Goal: Task Accomplishment & Management: Manage account settings

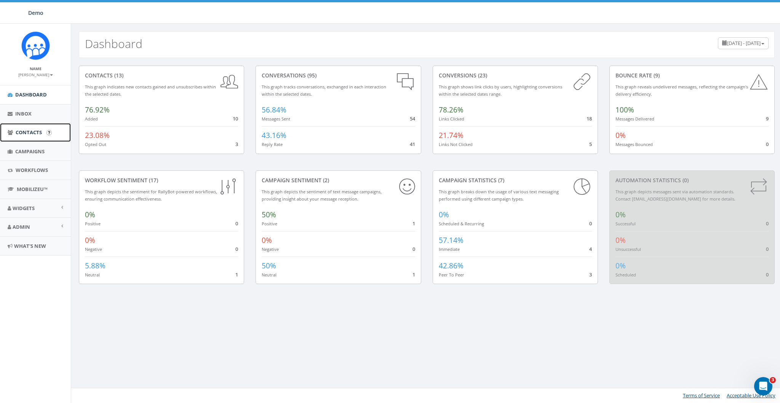
click at [25, 129] on span "Contacts" at bounding box center [29, 132] width 26 height 7
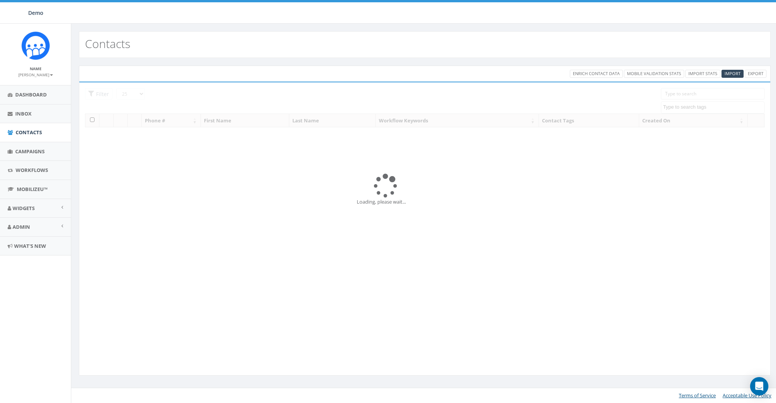
select select
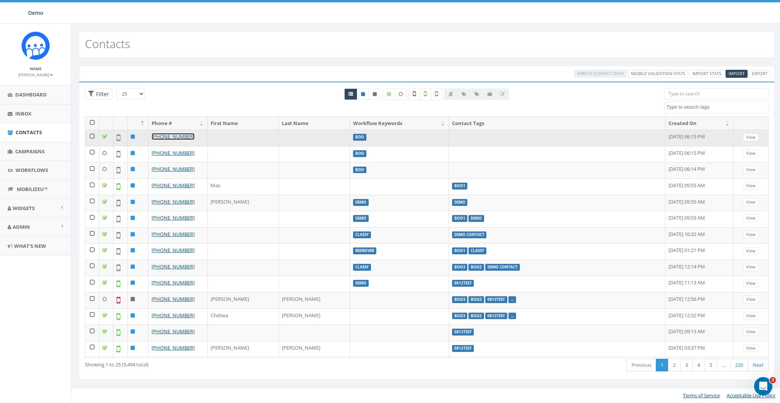
click at [168, 136] on link "+1 443-813-0681" at bounding box center [173, 136] width 43 height 7
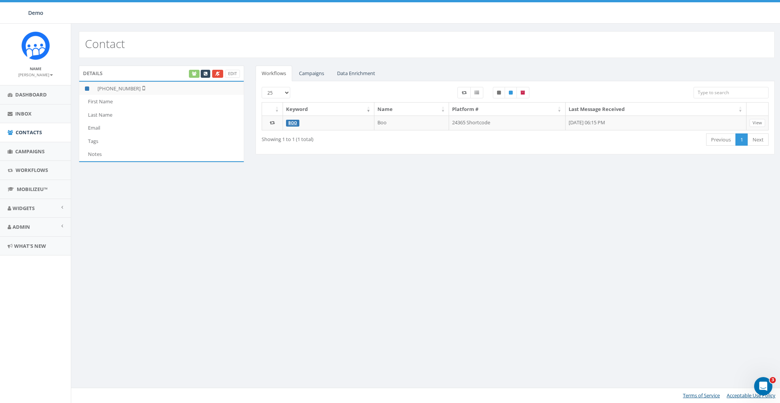
click at [192, 75] on div "Edit" at bounding box center [214, 74] width 52 height 8
click at [355, 73] on link "Data Enrichment" at bounding box center [356, 74] width 50 height 16
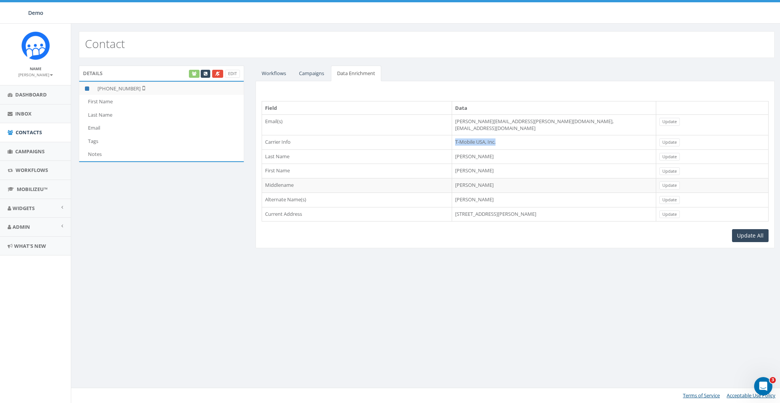
drag, startPoint x: 484, startPoint y: 139, endPoint x: 410, endPoint y: 140, distance: 73.9
click at [410, 140] on tr "Carrier Info T-Mobile USA, Inc. Update" at bounding box center [515, 142] width 507 height 14
click at [452, 207] on td "1003 Bellemore Rd, Baltimore, MD, 21210" at bounding box center [554, 214] width 204 height 14
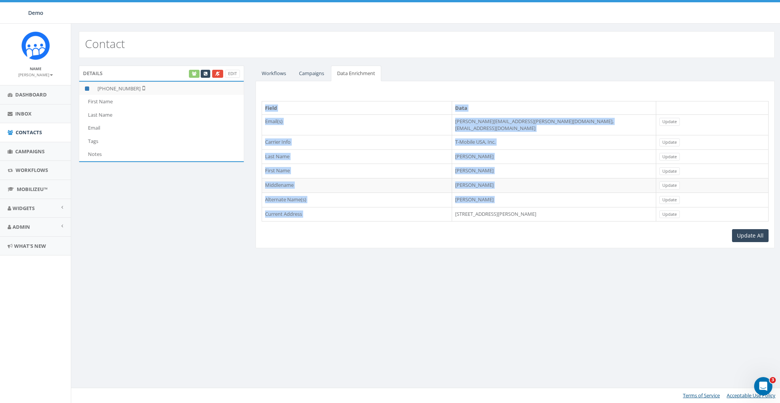
click at [452, 207] on td "1003 Bellemore Rd, Baltimore, MD, 21210" at bounding box center [554, 214] width 204 height 14
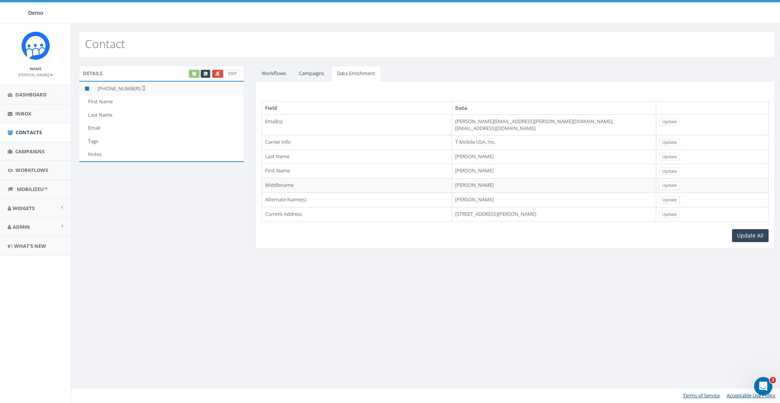
click at [483, 119] on td "sharnice.barnett@yahoo.com, sharniceb@aol.com" at bounding box center [554, 124] width 204 height 21
click at [535, 264] on div "Contact Details Edit +1 443-813-0681 First Name Last Name Email Tags Notes Work…" at bounding box center [427, 213] width 712 height 379
click at [535, 263] on div "Contact Details Edit +1 443-813-0681 First Name Last Name Email Tags Notes Work…" at bounding box center [427, 213] width 712 height 379
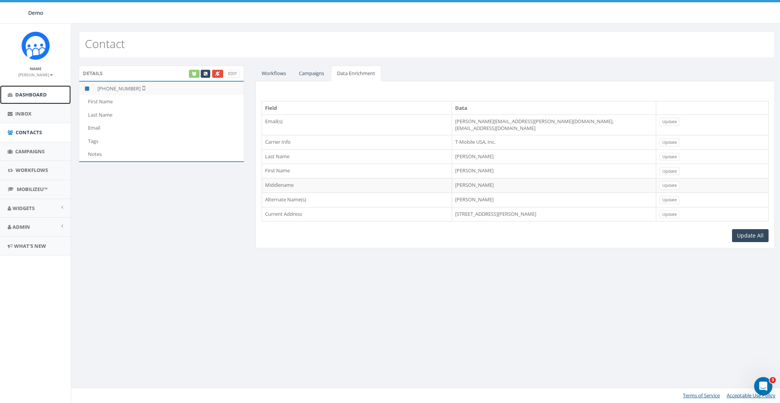
click at [27, 98] on link "Dashboard" at bounding box center [35, 94] width 71 height 19
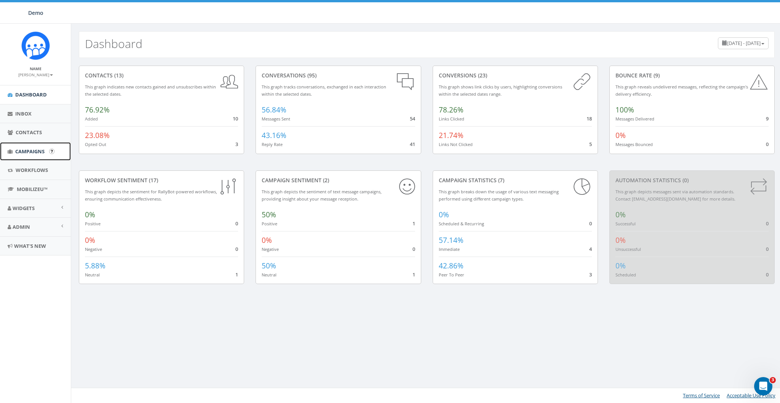
click at [19, 149] on span "Campaigns" at bounding box center [29, 151] width 29 height 7
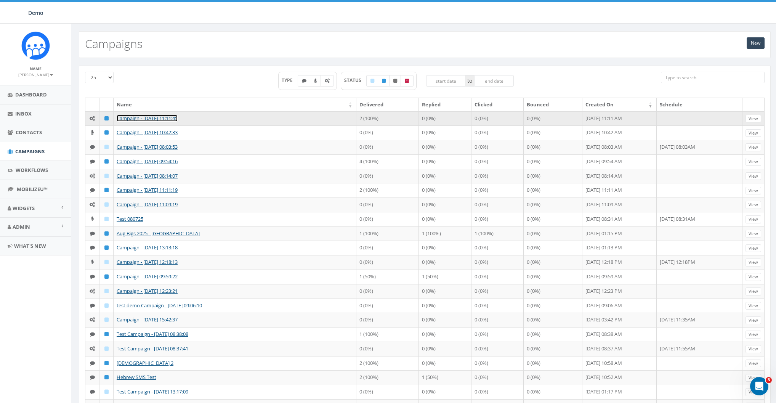
click at [138, 117] on link "Campaign - 09/15/2025, 11:11:45" at bounding box center [147, 118] width 61 height 7
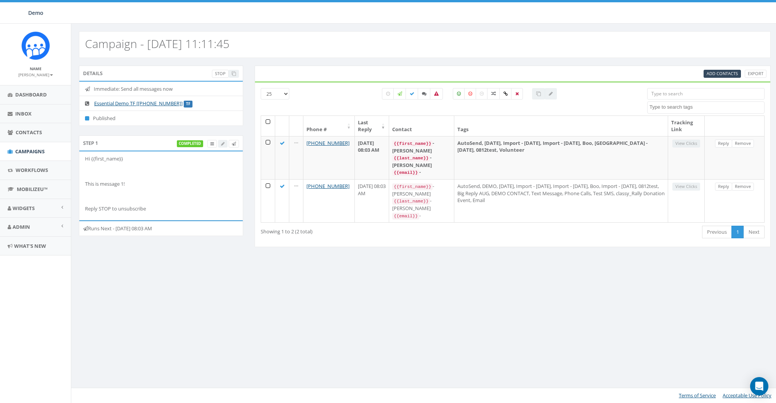
select select
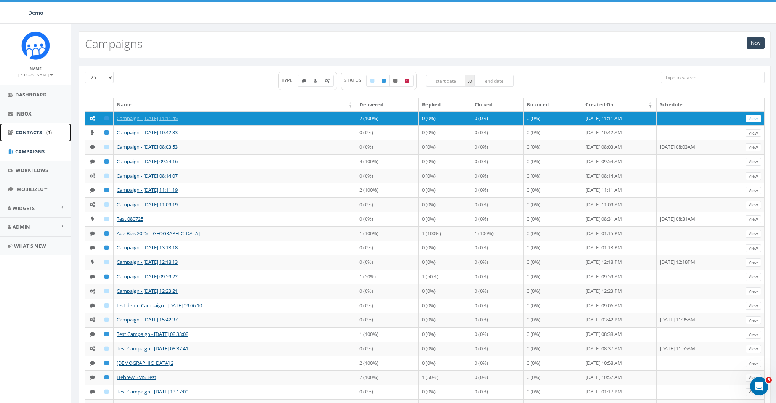
click at [25, 130] on span "Contacts" at bounding box center [29, 132] width 26 height 7
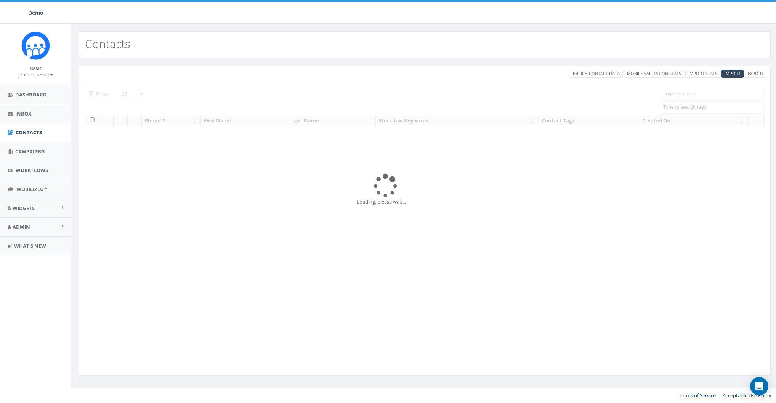
select select
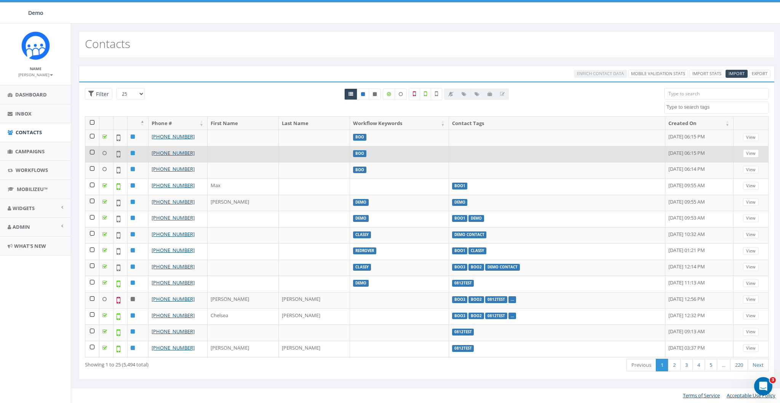
click at [93, 151] on td at bounding box center [92, 154] width 14 height 16
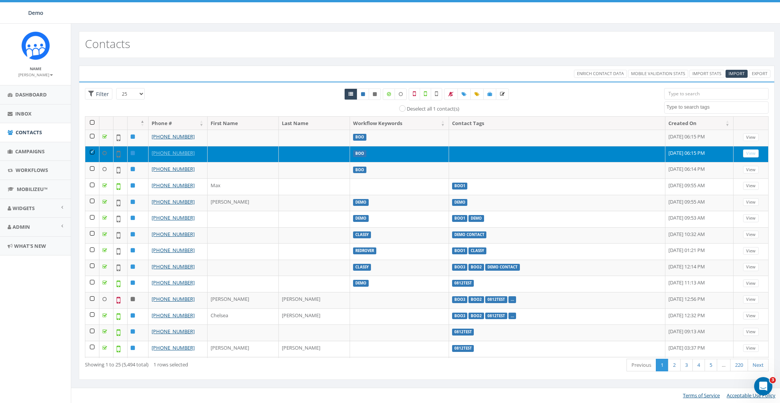
click at [91, 152] on td at bounding box center [92, 154] width 14 height 16
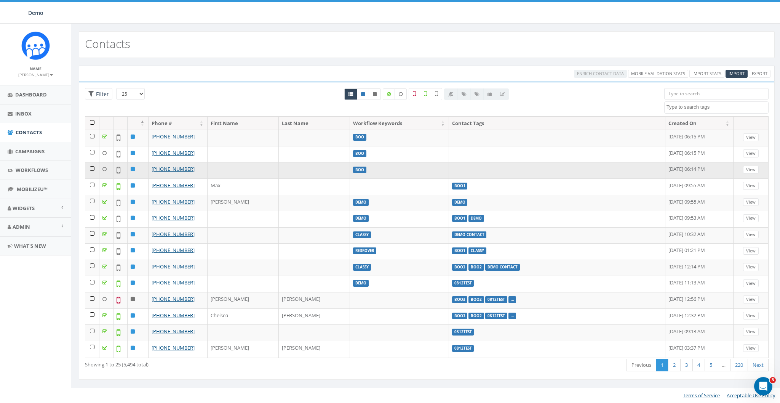
click at [92, 167] on td at bounding box center [92, 170] width 14 height 16
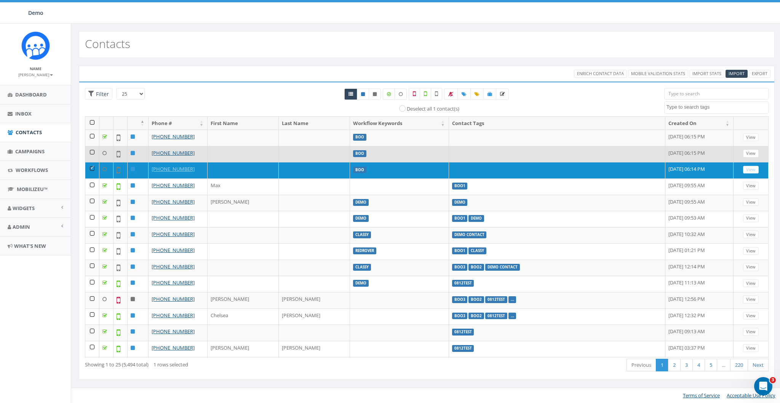
click at [91, 150] on td at bounding box center [92, 154] width 14 height 16
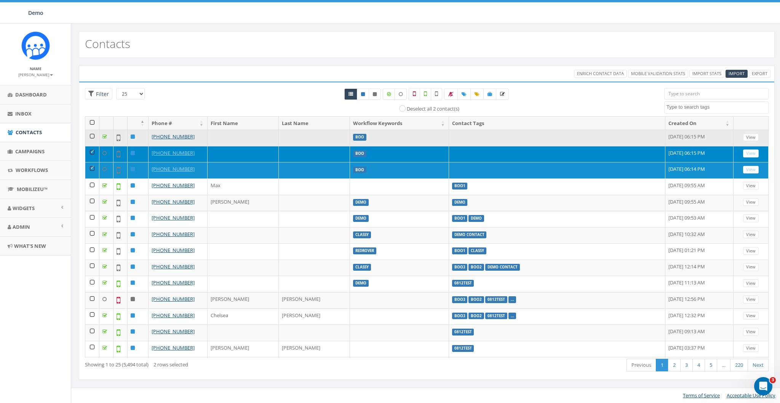
click at [92, 136] on td at bounding box center [92, 138] width 14 height 16
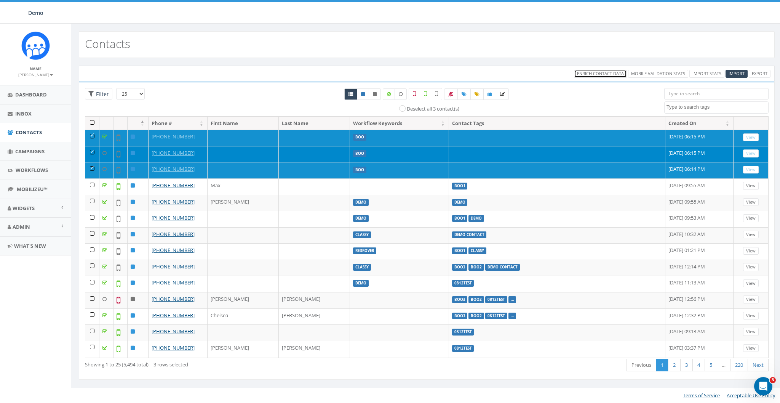
click at [589, 73] on span "Enrich Contact Data" at bounding box center [600, 73] width 47 height 6
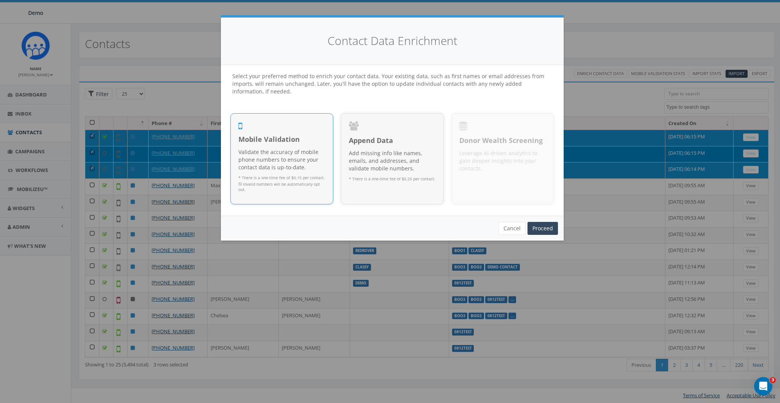
click at [290, 149] on p "Validate the accuracy of mobile phone numbers to ensure your contact data is up…" at bounding box center [282, 159] width 87 height 23
click at [545, 226] on link "Proceed" at bounding box center [543, 228] width 30 height 13
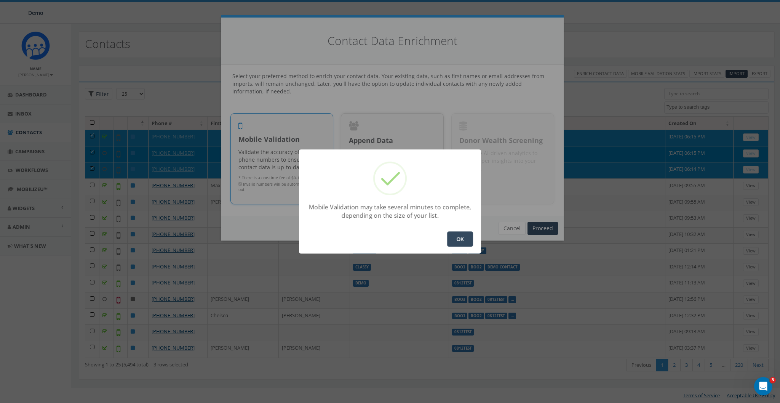
click at [452, 240] on button "OK" at bounding box center [460, 238] width 26 height 15
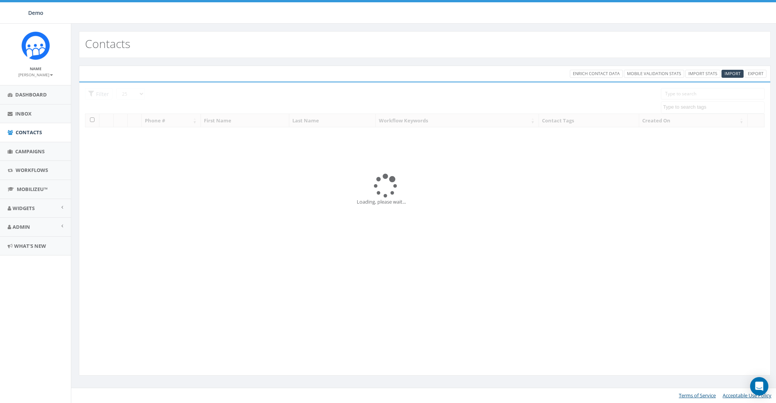
select select
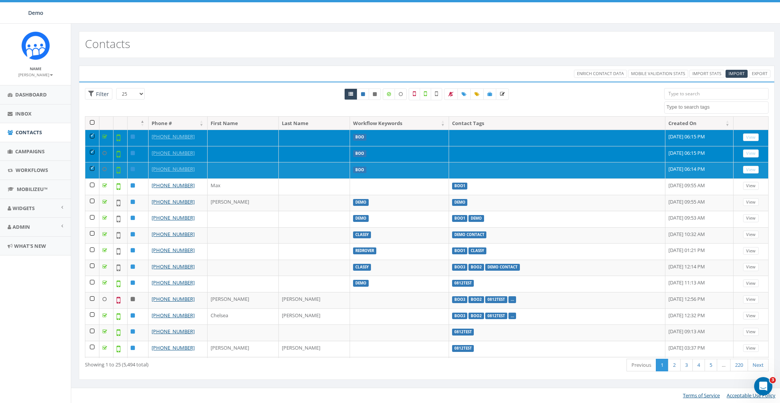
click at [86, 131] on td at bounding box center [92, 138] width 14 height 16
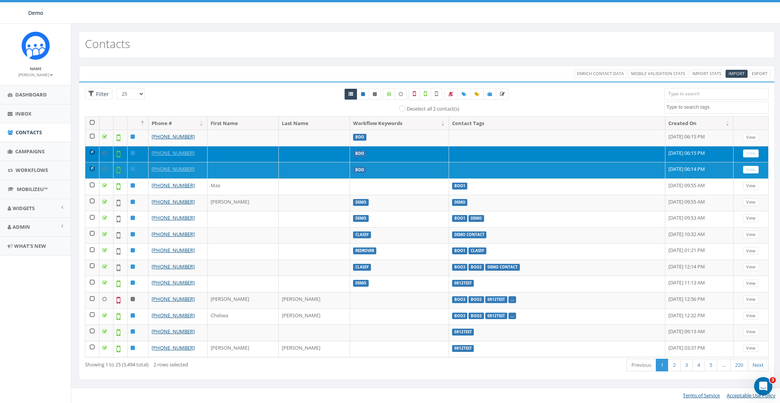
click at [89, 148] on td at bounding box center [92, 154] width 14 height 16
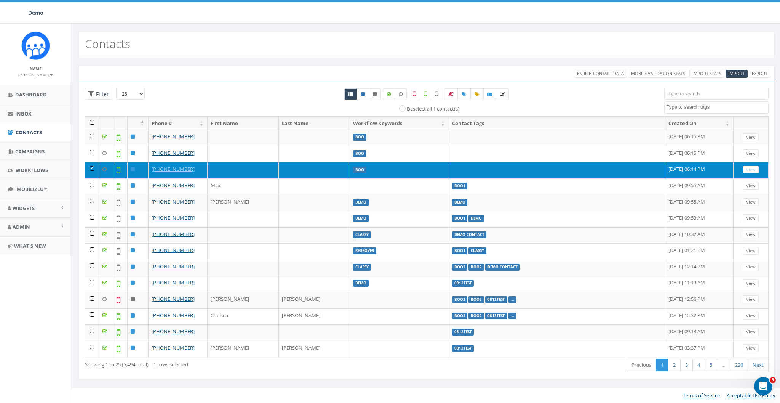
click at [88, 169] on td at bounding box center [92, 170] width 14 height 16
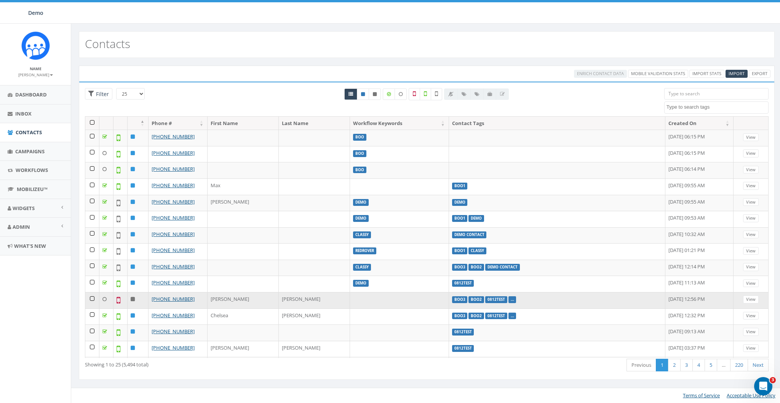
click at [91, 292] on td at bounding box center [92, 300] width 14 height 16
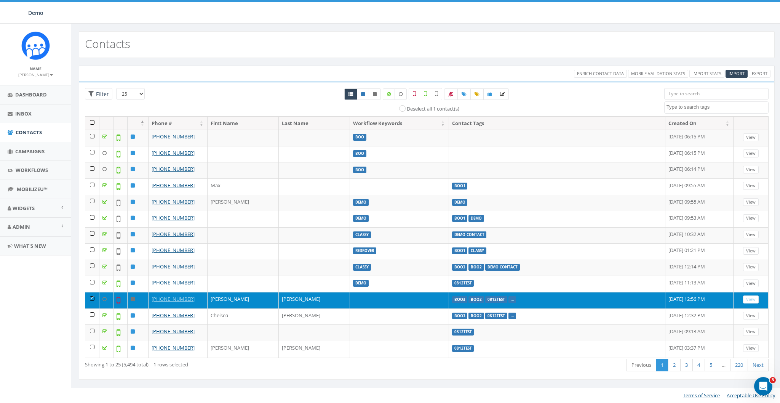
click at [93, 295] on td at bounding box center [92, 300] width 14 height 16
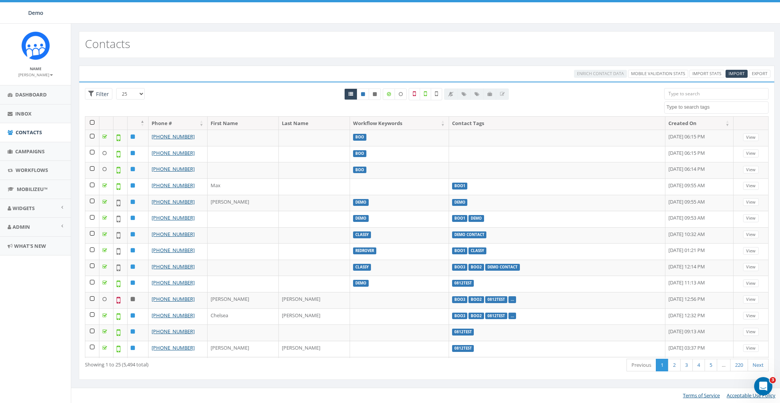
click at [222, 72] on div "Enrich Contact Data Mobile Validation Stats Import Stats Import Export" at bounding box center [426, 74] width 699 height 8
click at [27, 192] on span "MobilizeU™" at bounding box center [32, 189] width 31 height 7
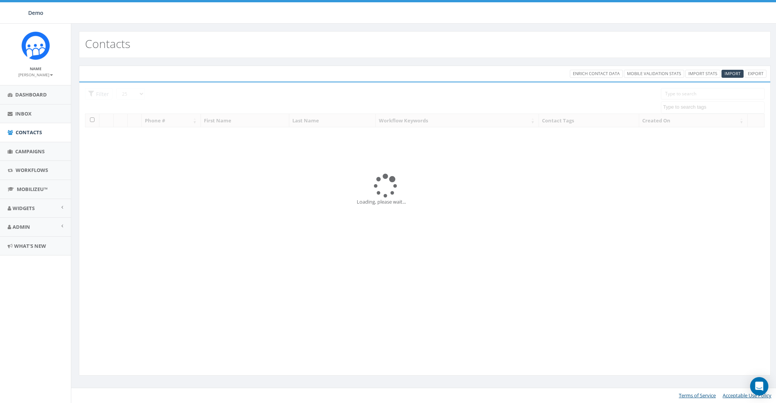
select select
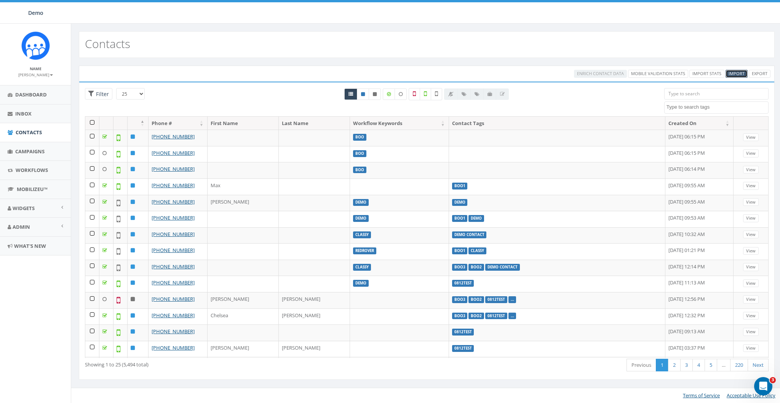
click at [736, 71] on span "Import" at bounding box center [737, 73] width 16 height 6
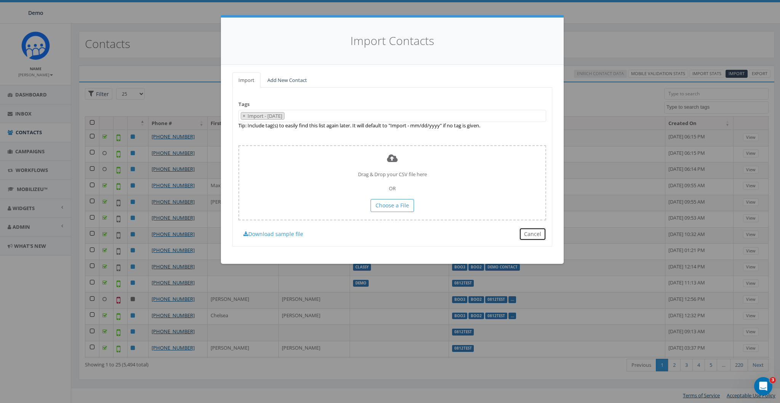
click at [533, 232] on button "Cancel" at bounding box center [532, 233] width 27 height 13
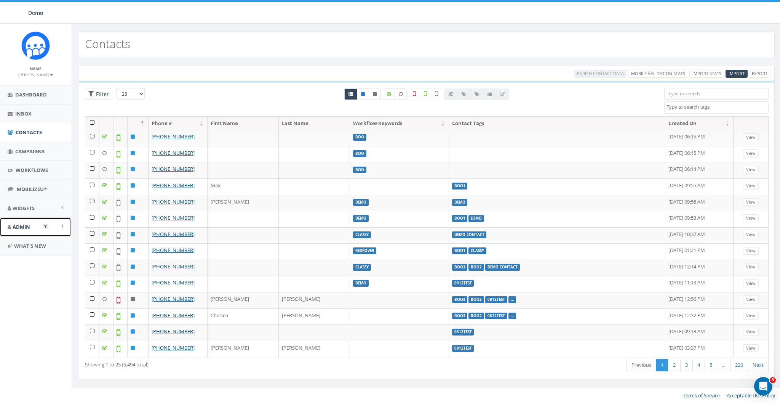
click at [21, 222] on link "Admin" at bounding box center [35, 227] width 71 height 19
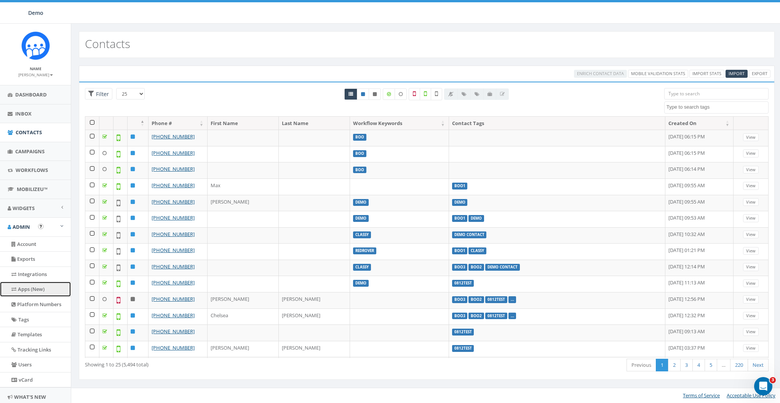
click at [26, 289] on link "Apps (New)" at bounding box center [35, 289] width 71 height 15
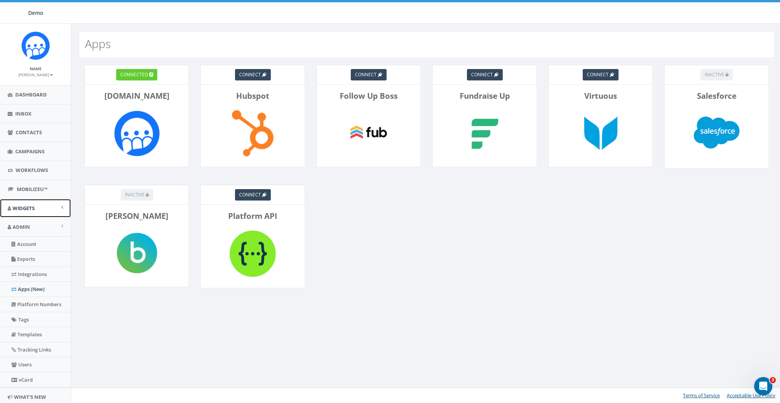
click at [29, 206] on span "Widgets" at bounding box center [24, 208] width 22 height 7
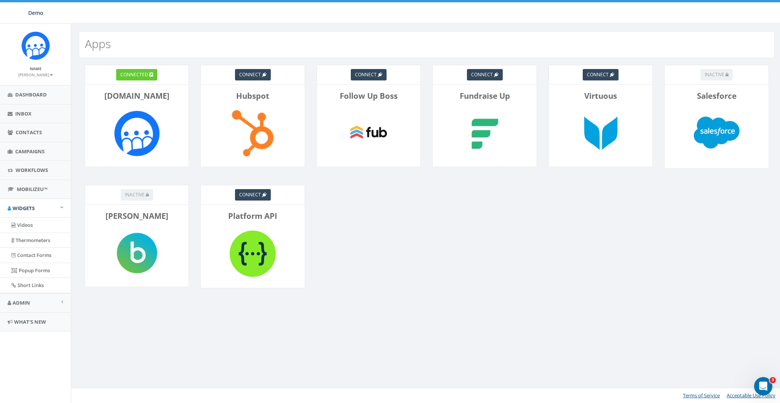
click at [431, 253] on div "connected Rally.so connect Hubspot connect Follow Up Boss connect Fundraise Up …" at bounding box center [426, 192] width 711 height 268
click at [29, 136] on link "Contacts" at bounding box center [35, 132] width 71 height 19
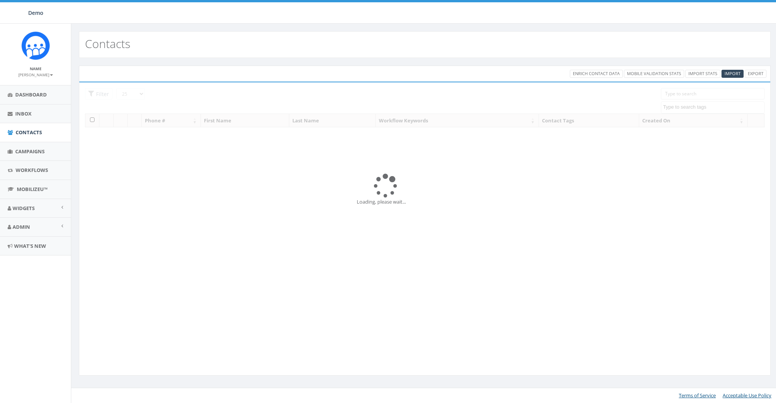
select select
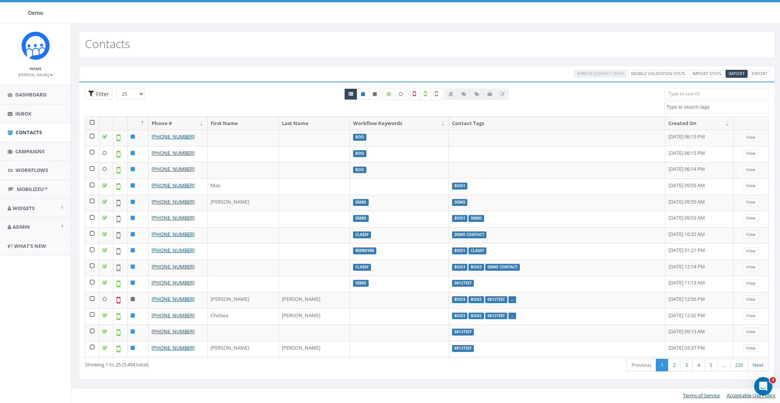
click at [97, 89] on span "Filter" at bounding box center [98, 94] width 27 height 12
radio input "true"
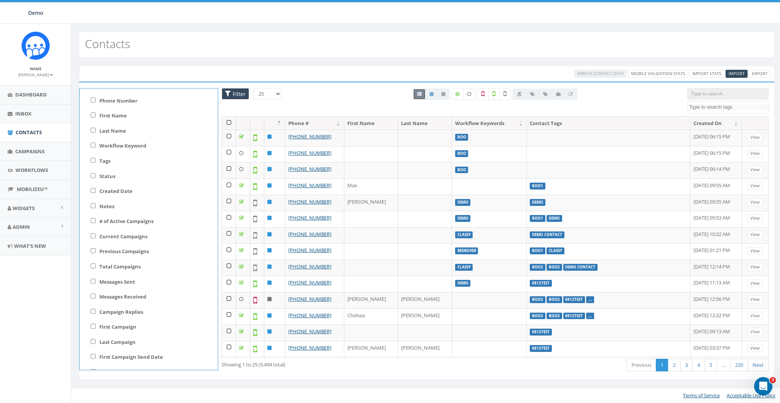
click at [105, 172] on div "Status active opted out" at bounding box center [149, 177] width 138 height 15
click at [99, 175] on label "Status" at bounding box center [107, 176] width 16 height 7
click at [96, 175] on input "Status" at bounding box center [93, 175] width 5 height 5
click at [222, 96] on span "Filter" at bounding box center [235, 94] width 27 height 12
checkbox input "false"
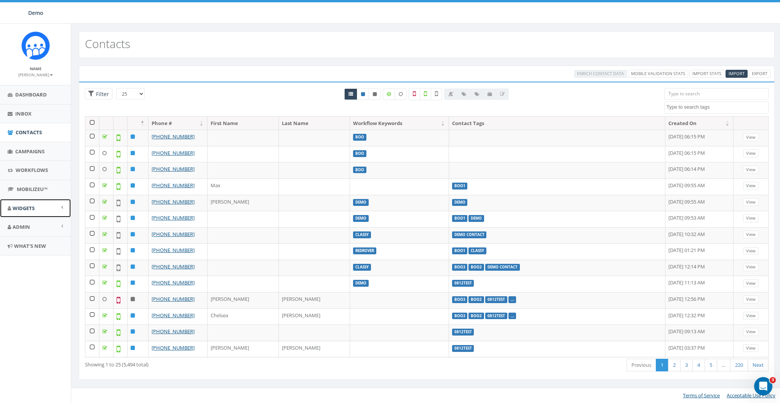
click at [30, 211] on link "Widgets" at bounding box center [35, 208] width 71 height 19
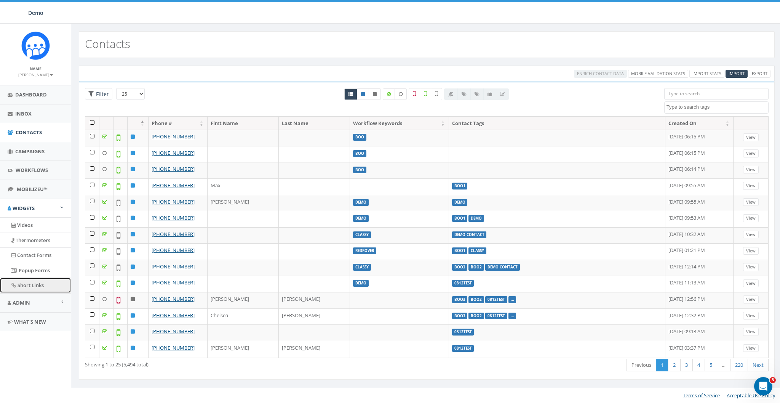
click at [32, 284] on link "Short Links" at bounding box center [35, 285] width 71 height 15
click at [25, 94] on span "Dashboard" at bounding box center [31, 94] width 32 height 7
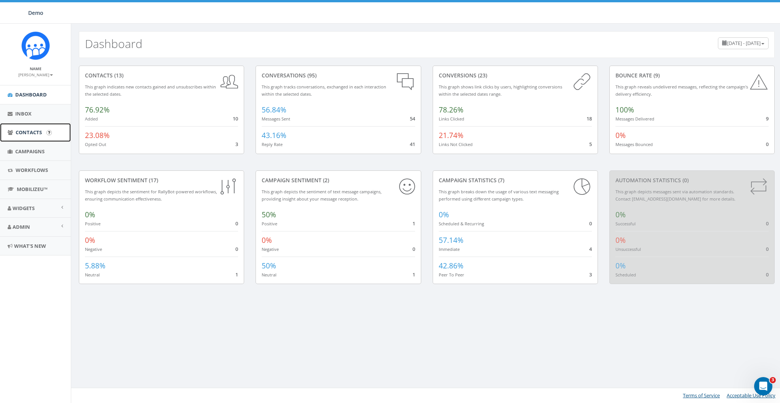
click at [14, 131] on link "Contacts" at bounding box center [35, 132] width 71 height 19
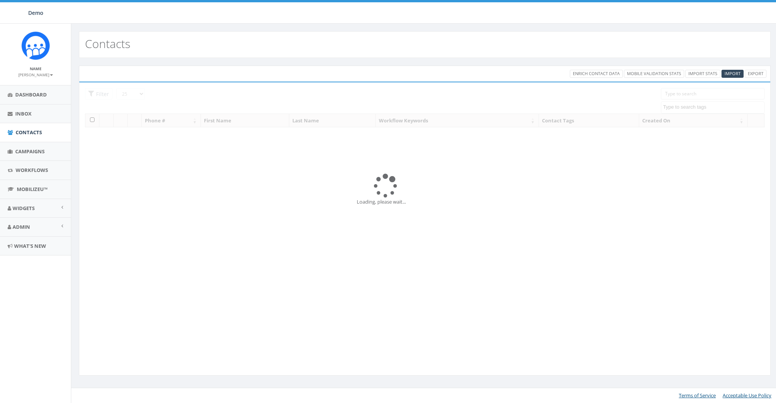
select select
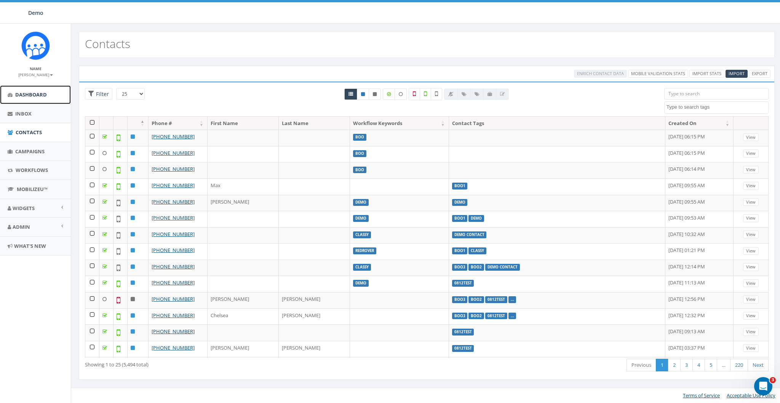
click at [27, 100] on link "Dashboard" at bounding box center [35, 94] width 71 height 19
